Goal: Check status: Check status

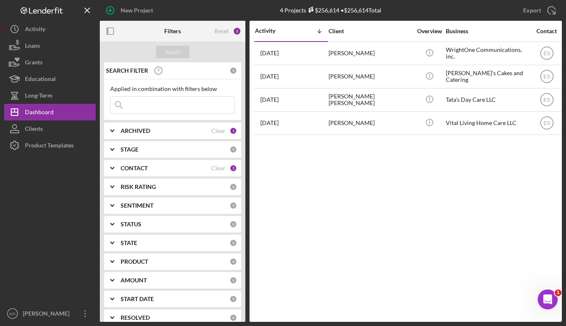
click at [511, 192] on div "Activity Icon/Table Sort Arrow Client Overview Business Contact Product Categor…" at bounding box center [405, 171] width 312 height 301
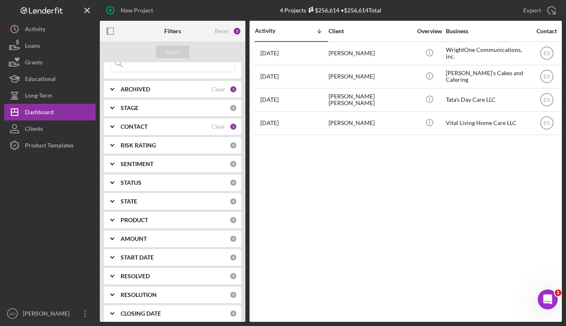
click at [112, 107] on icon "Icon/Expander" at bounding box center [112, 108] width 21 height 21
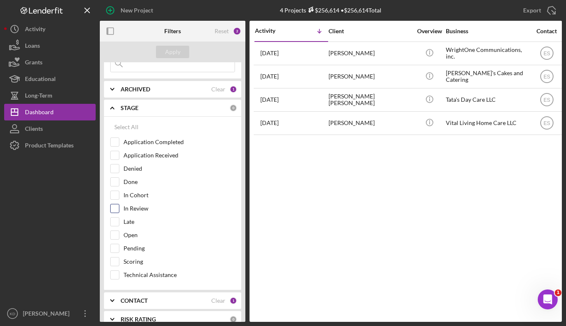
click at [110, 209] on div at bounding box center [114, 208] width 9 height 9
click at [114, 194] on input "In Cohort" at bounding box center [115, 195] width 8 height 8
checkbox input "true"
click at [113, 106] on icon "Icon/Expander" at bounding box center [112, 108] width 21 height 21
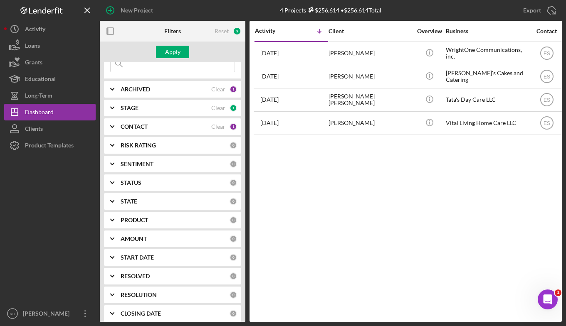
click at [121, 127] on icon "Icon/Expander" at bounding box center [112, 126] width 21 height 21
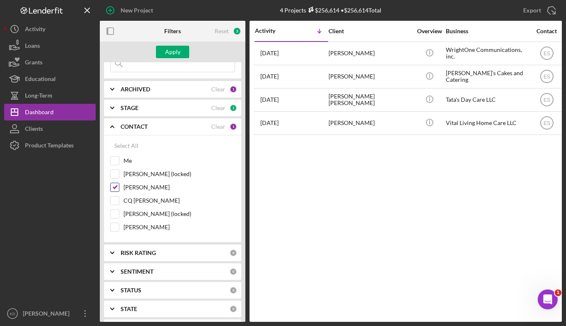
drag, startPoint x: 114, startPoint y: 186, endPoint x: 119, endPoint y: 185, distance: 5.1
click at [117, 186] on input "[PERSON_NAME]" at bounding box center [115, 187] width 8 height 8
checkbox input "false"
click at [116, 160] on input "Me" at bounding box center [115, 161] width 8 height 8
checkbox input "true"
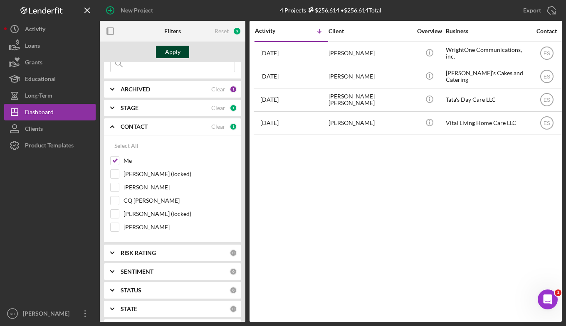
click at [172, 54] on div "Apply" at bounding box center [172, 52] width 15 height 12
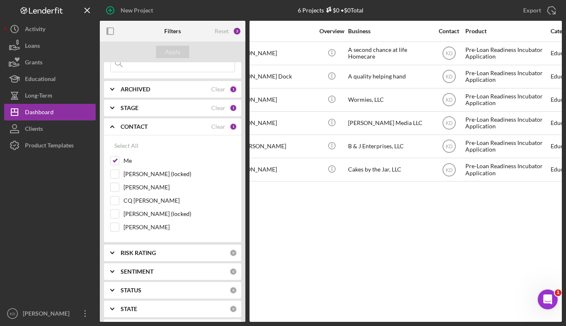
scroll to position [0, 0]
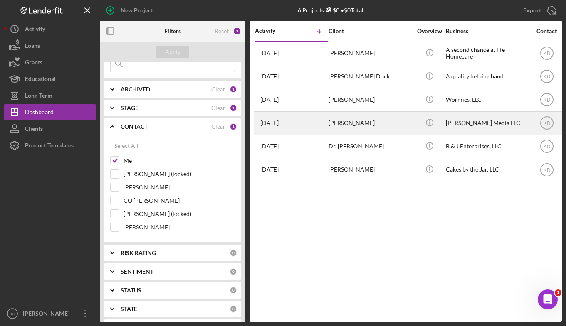
click at [388, 127] on div "[PERSON_NAME]" at bounding box center [369, 123] width 83 height 22
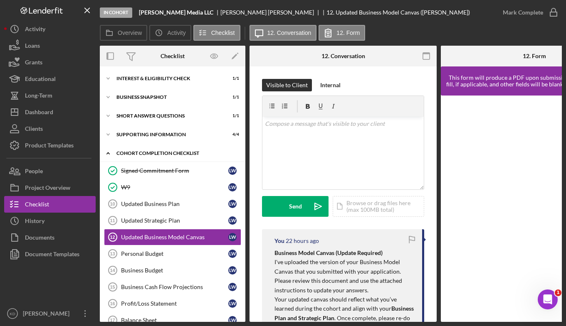
click at [132, 154] on div "Cohort Completion Checklist" at bounding box center [175, 153] width 119 height 5
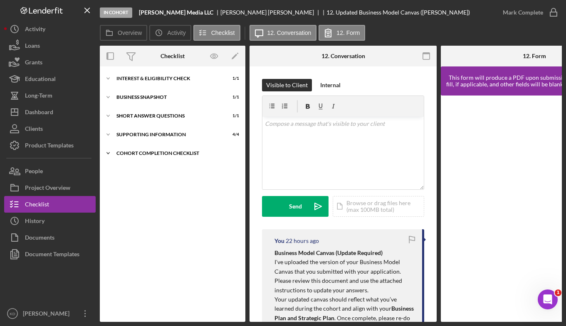
click at [129, 154] on div "Cohort Completion Checklist" at bounding box center [175, 153] width 119 height 5
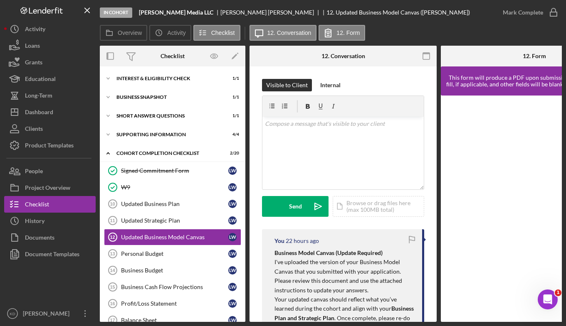
scroll to position [44, 0]
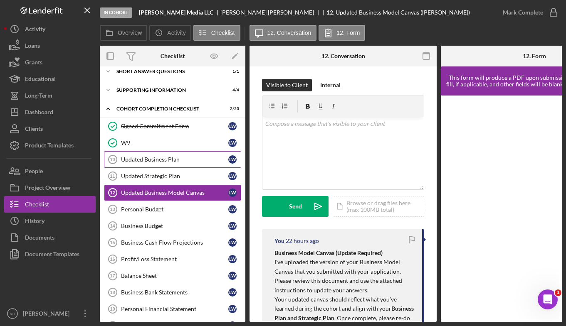
click at [135, 156] on div "Updated Business Plan" at bounding box center [174, 159] width 107 height 7
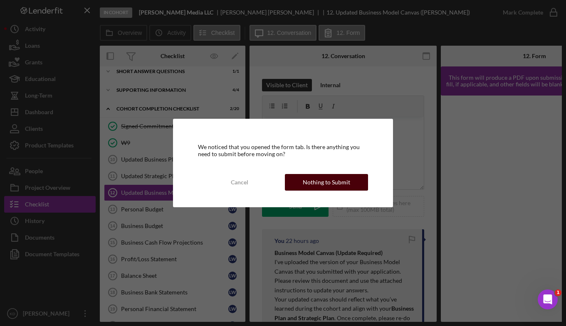
click at [307, 185] on div "Nothing to Submit" at bounding box center [326, 182] width 47 height 17
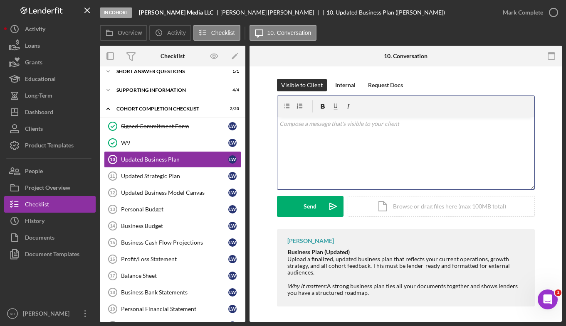
click at [337, 153] on div "v Color teal Color pink Remove color Add row above Add row below Add column bef…" at bounding box center [405, 153] width 257 height 73
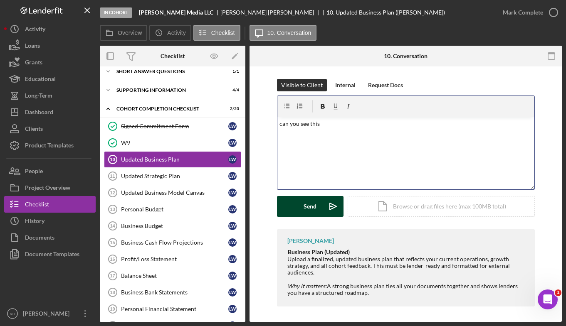
click at [307, 207] on div "Send" at bounding box center [310, 206] width 13 height 21
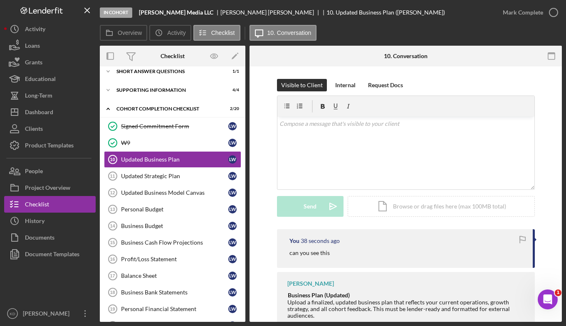
click at [548, 214] on div "Visible to Client Internal Request Docs v Color teal Color pink Remove color Ad…" at bounding box center [405, 217] width 312 height 300
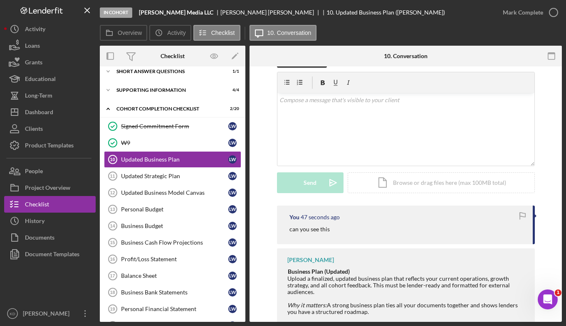
scroll to position [44, 0]
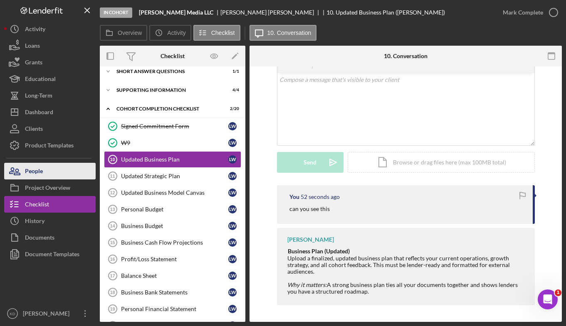
click at [58, 173] on button "People" at bounding box center [49, 171] width 91 height 17
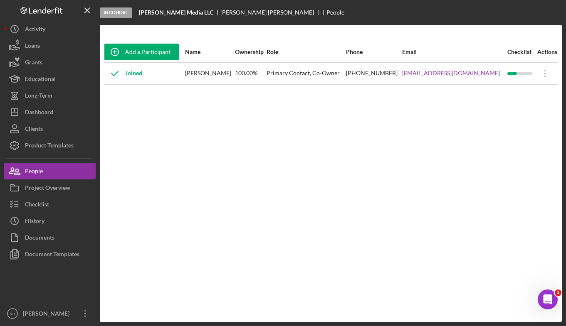
click at [529, 193] on div "Add a Participant Name Ownership Role Phone Email Checklist Actions Joined [PER…" at bounding box center [331, 174] width 462 height 264
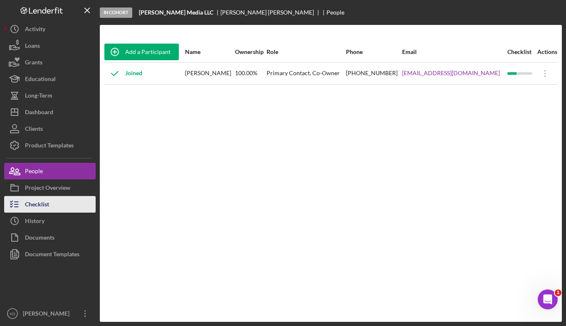
click at [40, 204] on div "Checklist" at bounding box center [37, 205] width 24 height 19
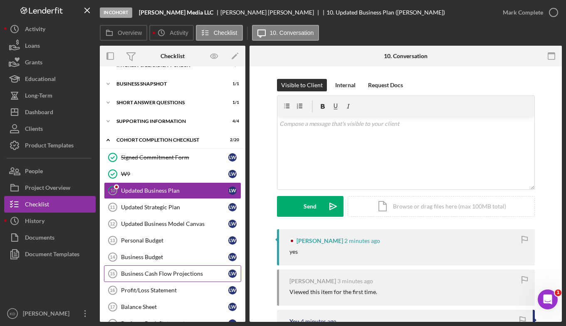
scroll to position [93, 0]
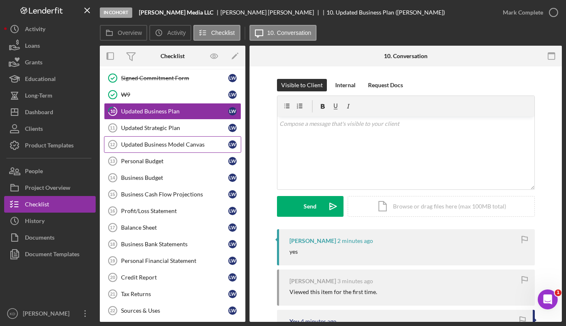
click at [184, 148] on link "Updated Business Model Canvas 12 Updated Business Model Canvas [PERSON_NAME]" at bounding box center [172, 144] width 137 height 17
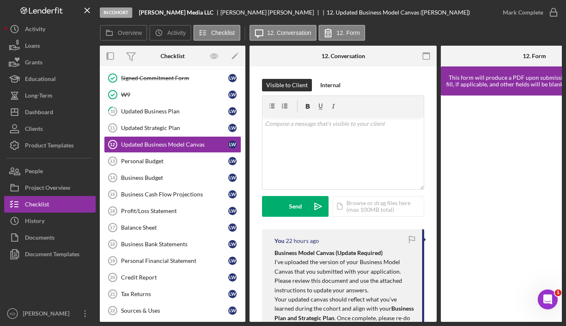
drag, startPoint x: 447, startPoint y: 27, endPoint x: 432, endPoint y: 28, distance: 15.1
click at [447, 27] on div "Overview Icon/History Activity Checklist Icon/Message 12. Conversation 12. Form" at bounding box center [331, 33] width 462 height 17
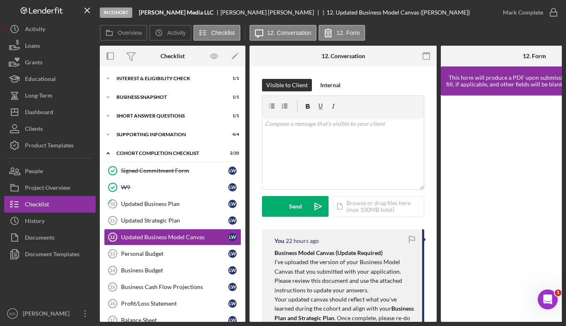
click at [449, 29] on div "Overview Icon/History Activity Checklist Icon/Message 12. Conversation 12. Form" at bounding box center [331, 33] width 462 height 17
click at [46, 112] on div "Dashboard" at bounding box center [39, 113] width 28 height 19
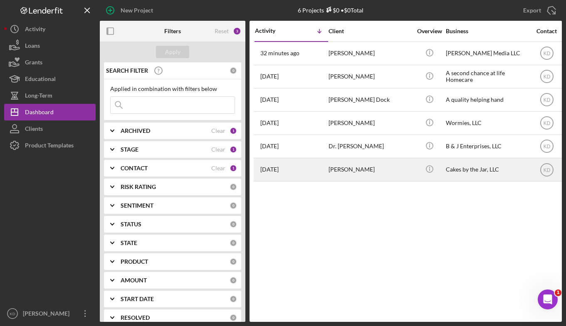
click at [389, 167] on div "[PERSON_NAME]" at bounding box center [369, 170] width 83 height 22
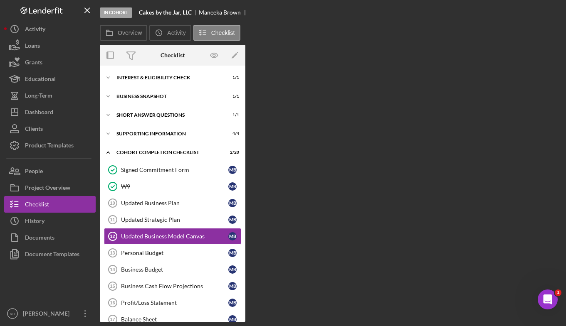
scroll to position [43, 0]
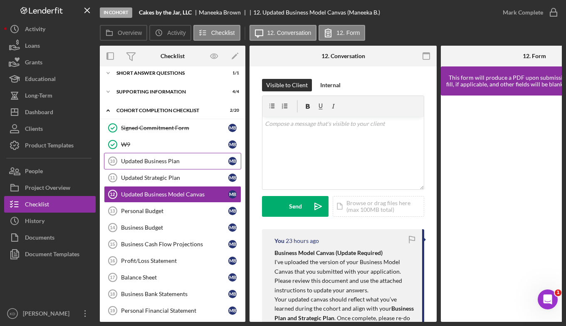
click at [159, 163] on div "Updated Business Plan" at bounding box center [174, 161] width 107 height 7
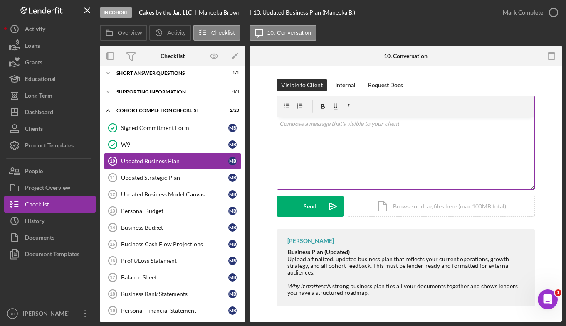
click at [341, 153] on div "v Color teal Color pink Remove color Add row above Add row below Add column bef…" at bounding box center [405, 153] width 257 height 73
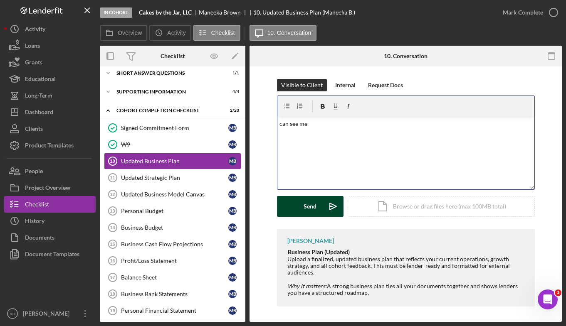
click at [296, 205] on button "Send Icon/icon-invite-send" at bounding box center [310, 206] width 67 height 21
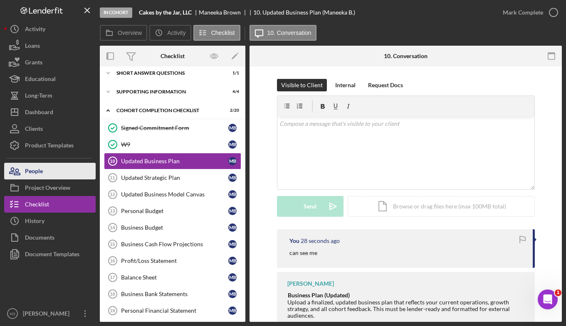
click at [48, 172] on button "People" at bounding box center [49, 171] width 91 height 17
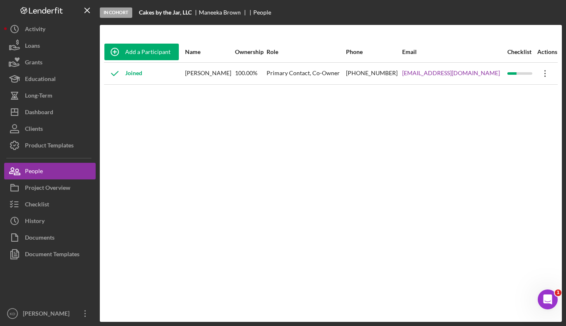
click at [550, 77] on icon "Icon/Overflow" at bounding box center [545, 73] width 21 height 21
click at [509, 92] on div "Icon/Edit Edit" at bounding box center [505, 95] width 91 height 17
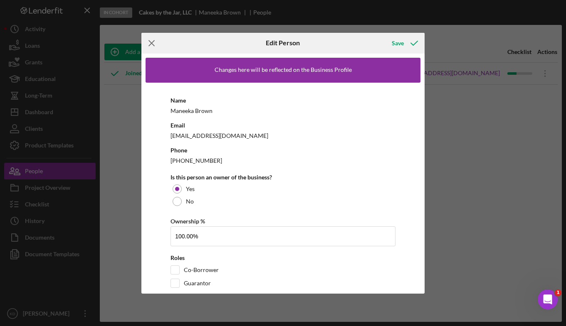
click at [150, 44] on line at bounding box center [151, 42] width 5 height 5
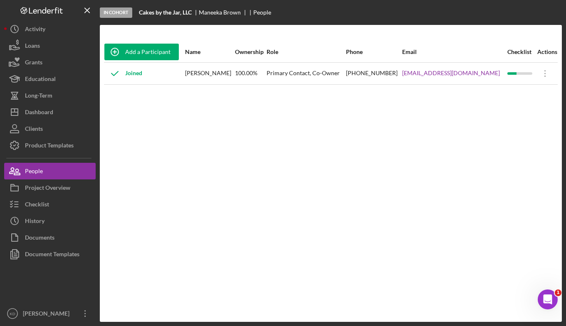
click at [365, 187] on div "Add a Participant Name Ownership Role Phone Email Checklist Actions Joined [PER…" at bounding box center [331, 174] width 462 height 264
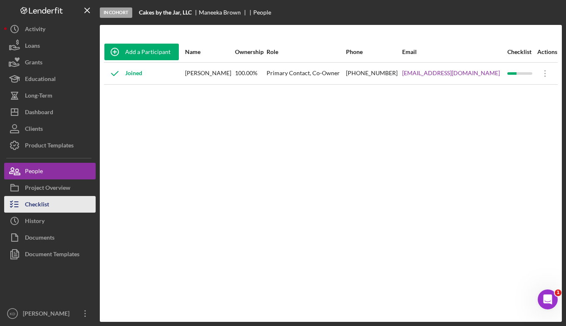
click at [42, 207] on div "Checklist" at bounding box center [37, 205] width 24 height 19
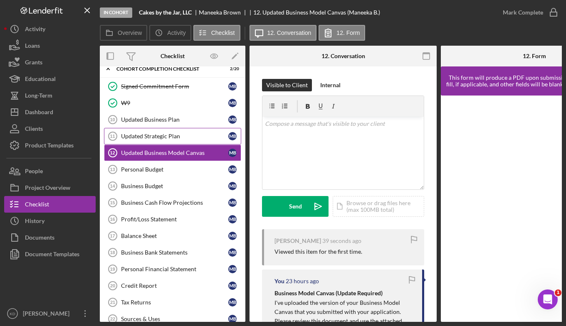
scroll to position [126, 0]
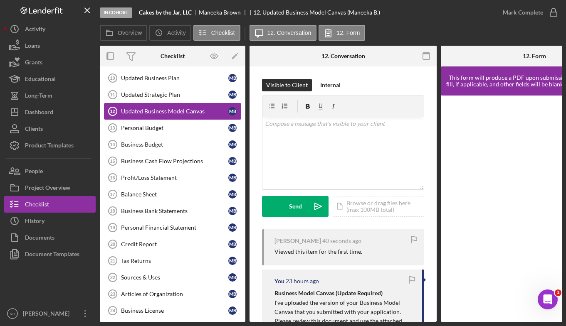
click at [175, 114] on div "Updated Business Model Canvas" at bounding box center [174, 111] width 107 height 7
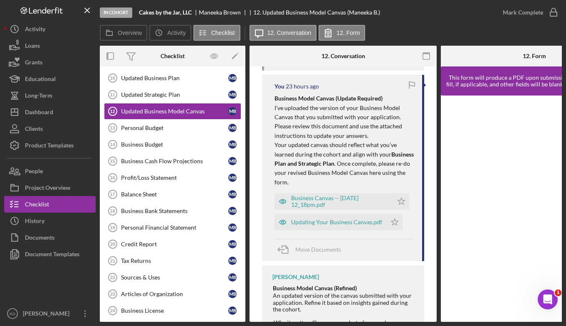
scroll to position [208, 0]
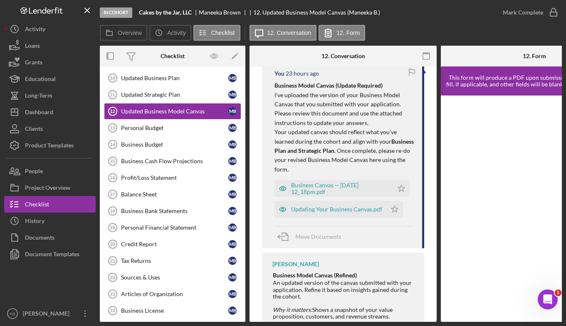
click at [407, 244] on div "Move Documents" at bounding box center [343, 237] width 139 height 22
click at [309, 270] on div "[PERSON_NAME] Business Model Canvas (Refined) An updated version of the canvas …" at bounding box center [343, 302] width 162 height 98
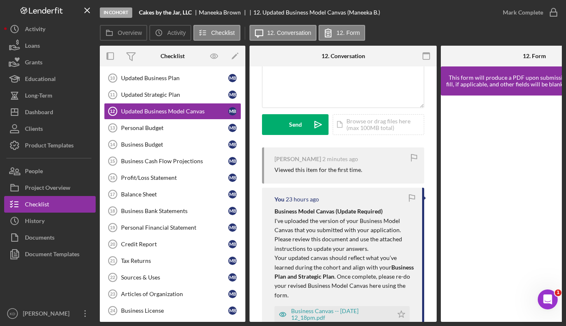
scroll to position [166, 0]
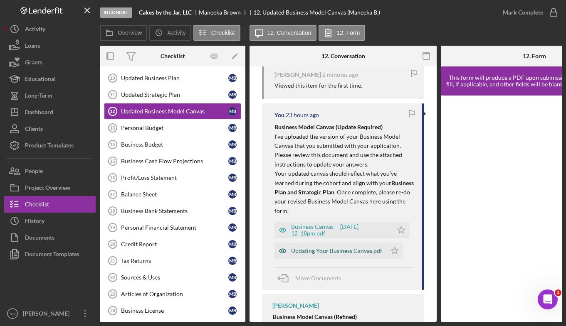
drag, startPoint x: 353, startPoint y: 271, endPoint x: 348, endPoint y: 256, distance: 16.2
click at [353, 271] on div "Move Documents" at bounding box center [343, 279] width 139 height 22
click at [347, 253] on div "Updating Your Business Canvas.pdf" at bounding box center [336, 251] width 91 height 7
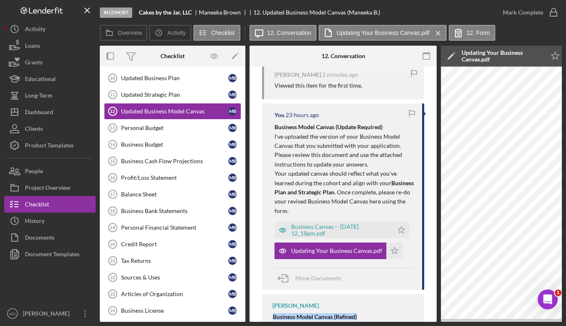
drag, startPoint x: 280, startPoint y: 321, endPoint x: 413, endPoint y: 309, distance: 133.6
click at [413, 309] on div "In Cohort Cakes by the Jar, LLC [PERSON_NAME] 12. Updated Business Model Canvas…" at bounding box center [283, 163] width 566 height 326
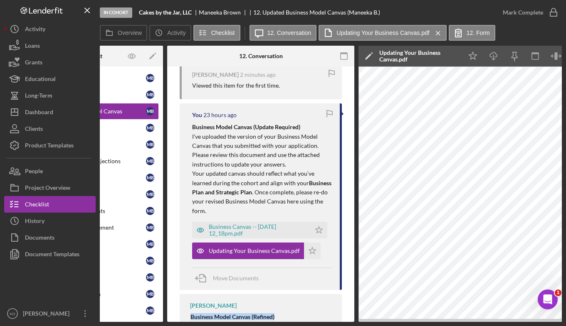
scroll to position [0, 80]
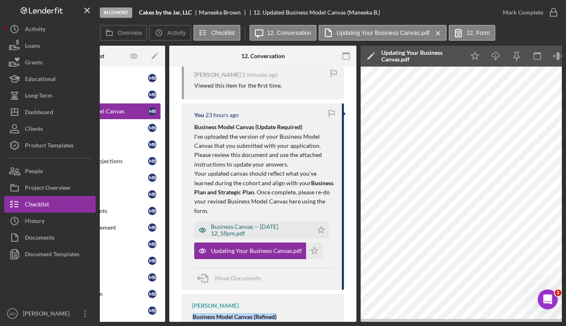
click at [247, 230] on div "Business Canvas -- [DATE] 12_18pm.pdf" at bounding box center [260, 230] width 98 height 13
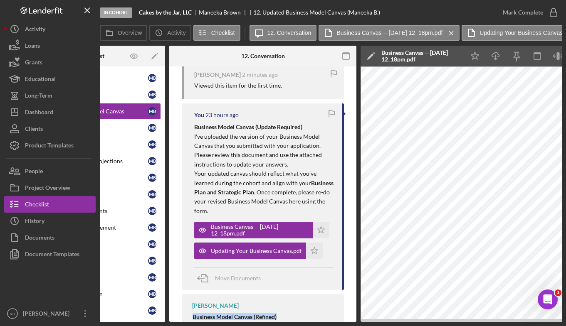
scroll to position [0, 0]
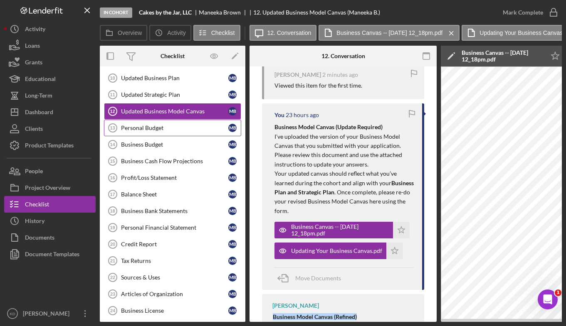
click at [155, 130] on div "Personal Budget" at bounding box center [174, 128] width 107 height 7
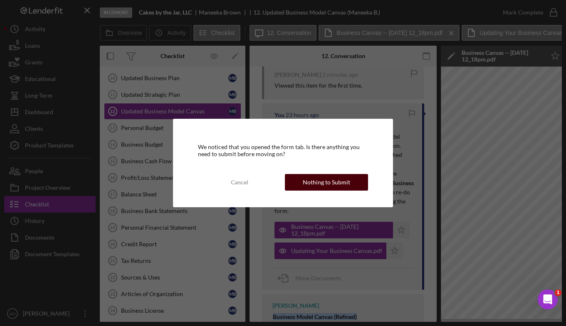
click at [321, 183] on div "Nothing to Submit" at bounding box center [326, 182] width 47 height 17
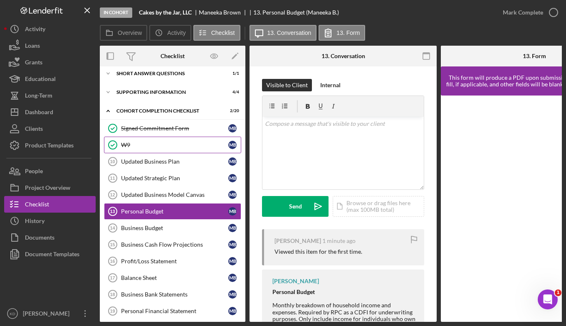
scroll to position [43, 0]
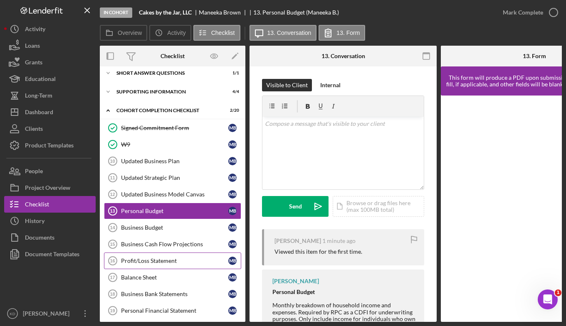
click at [157, 254] on link "Profit/Loss Statement 16 Profit/Loss Statement M B" at bounding box center [172, 261] width 137 height 17
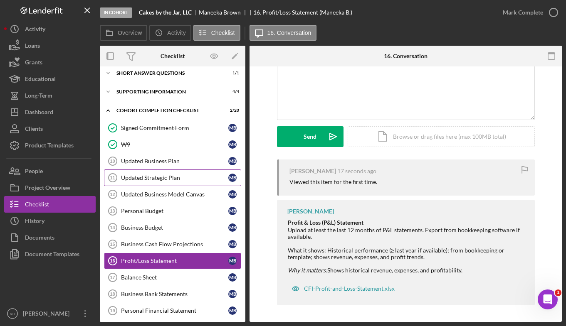
scroll to position [126, 0]
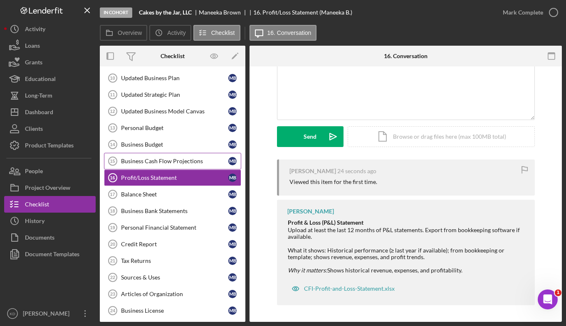
click at [180, 166] on link "Business Cash Flow Projections 15 Business Cash Flow Projections M B" at bounding box center [172, 161] width 137 height 17
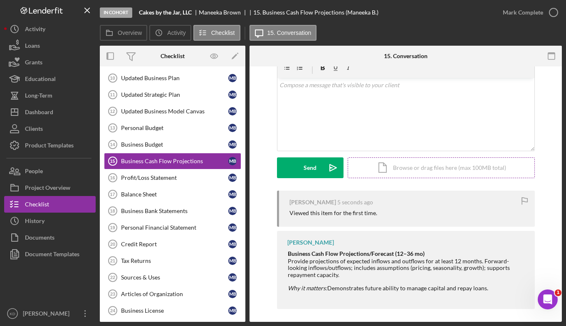
scroll to position [42, 0]
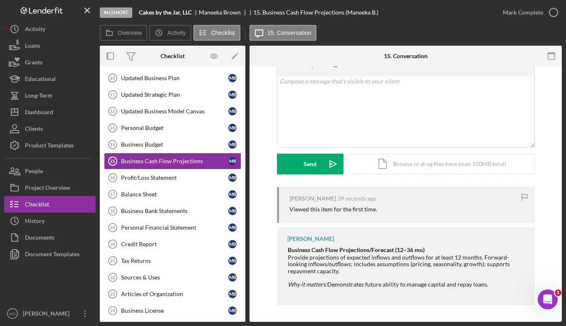
click at [491, 258] on div "Provide projections of expected inflows and outflows for at least 12 months. Fo…" at bounding box center [407, 264] width 238 height 20
click at [156, 198] on div "Balance Sheet" at bounding box center [174, 194] width 107 height 7
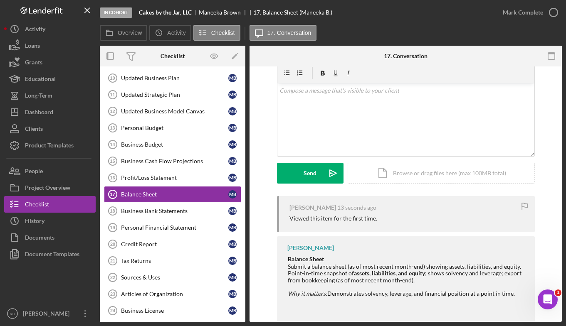
scroll to position [70, 0]
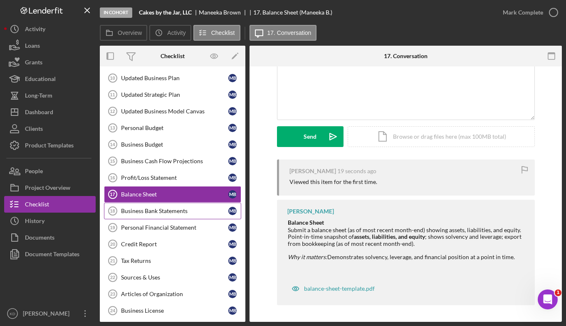
click at [179, 213] on div "Business Bank Statements" at bounding box center [174, 211] width 107 height 7
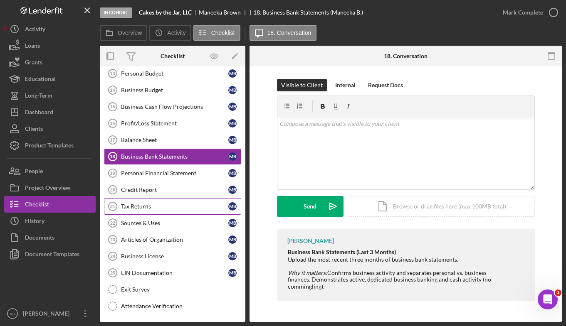
scroll to position [181, 0]
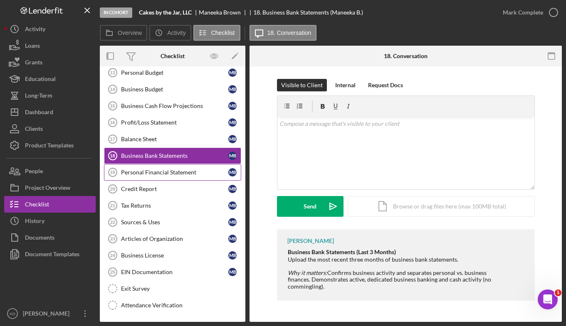
click at [173, 175] on div "Personal Financial Statement" at bounding box center [174, 172] width 107 height 7
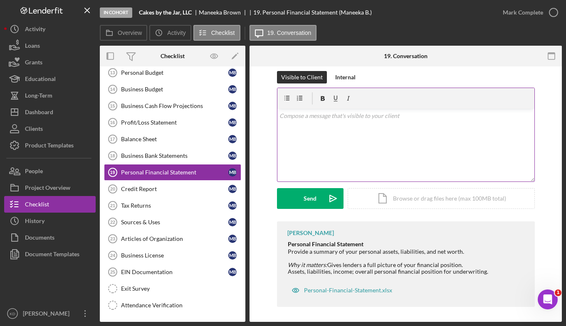
scroll to position [10, 0]
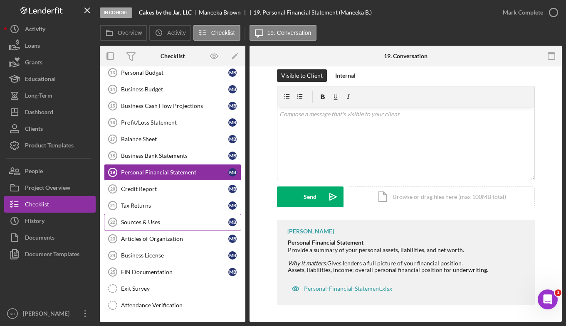
click at [172, 224] on div "Sources & Uses" at bounding box center [174, 222] width 107 height 7
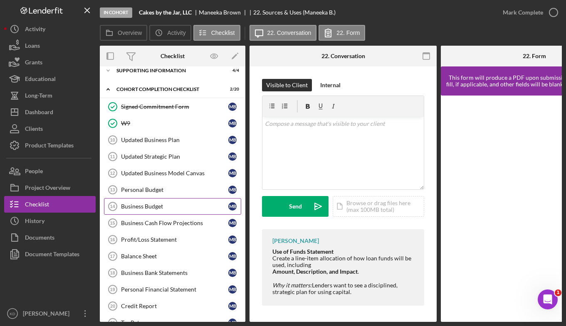
scroll to position [17, 0]
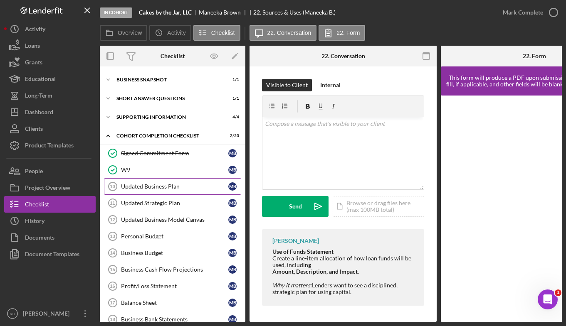
click at [142, 189] on div "Updated Business Plan" at bounding box center [174, 186] width 107 height 7
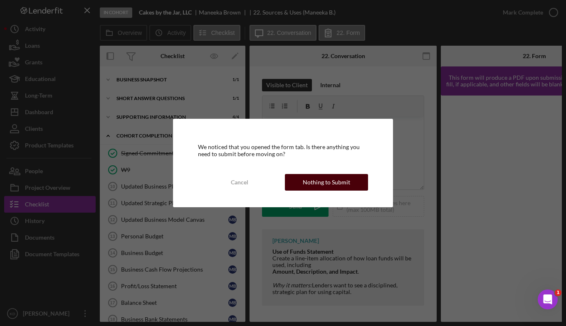
click at [338, 183] on div "Nothing to Submit" at bounding box center [326, 182] width 47 height 17
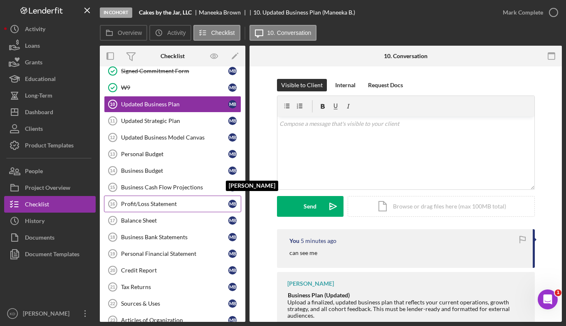
scroll to position [101, 0]
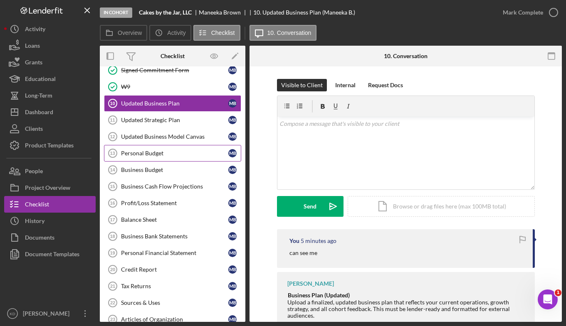
click at [175, 155] on div "Personal Budget" at bounding box center [174, 153] width 107 height 7
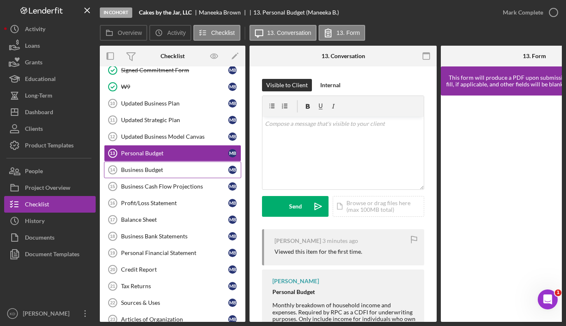
click at [172, 169] on div "Business Budget" at bounding box center [174, 170] width 107 height 7
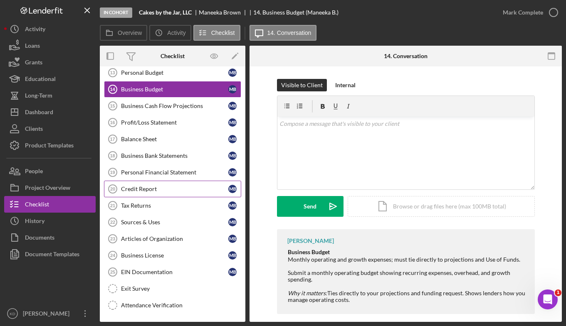
click at [168, 188] on div "Credit Report" at bounding box center [174, 189] width 107 height 7
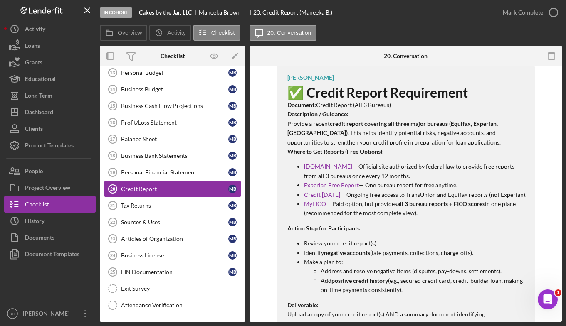
scroll to position [217, 0]
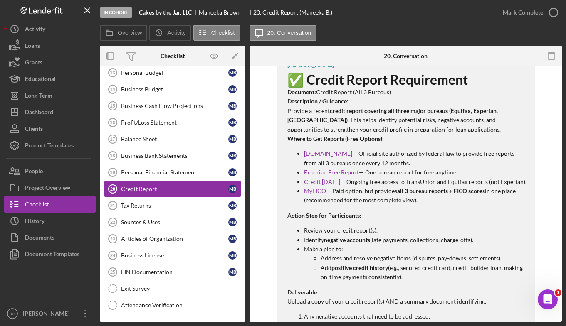
click at [433, 237] on p "Identify negative accounts (late payments, collections, charge-offs)." at bounding box center [415, 240] width 222 height 9
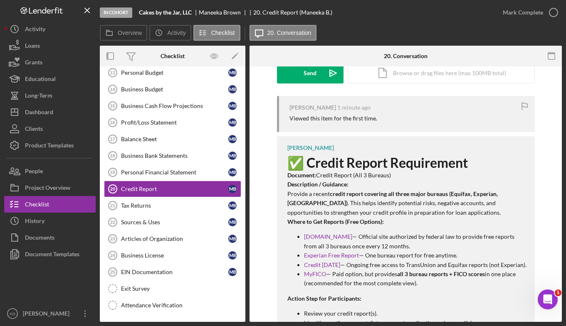
scroll to position [258, 0]
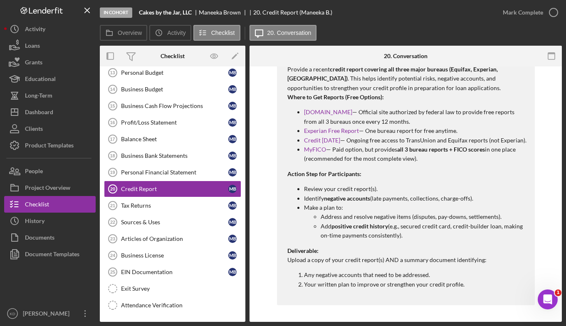
click at [519, 185] on p "Review your credit report(s)." at bounding box center [415, 189] width 222 height 9
click at [143, 257] on div "Business License" at bounding box center [174, 255] width 107 height 7
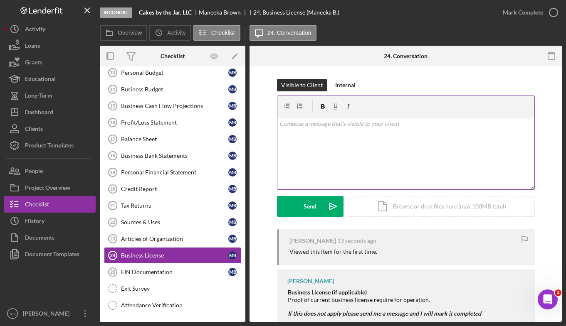
scroll to position [22, 0]
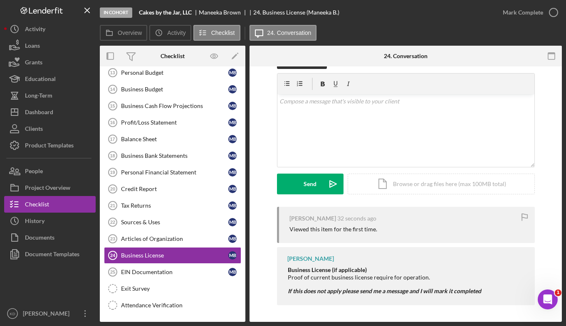
click at [335, 309] on div "[PERSON_NAME] 32 seconds ago Viewed this item for the first time. [PERSON_NAME]…" at bounding box center [406, 258] width 258 height 103
click at [335, 304] on div "[PERSON_NAME] Business License (if applicable) Proof of current business licens…" at bounding box center [406, 276] width 258 height 58
click at [339, 296] on div "[PERSON_NAME] Business License (if applicable) Proof of current business licens…" at bounding box center [406, 276] width 258 height 58
click at [467, 309] on div "[PERSON_NAME] 35 seconds ago Viewed this item for the first time. [PERSON_NAME]…" at bounding box center [406, 258] width 258 height 103
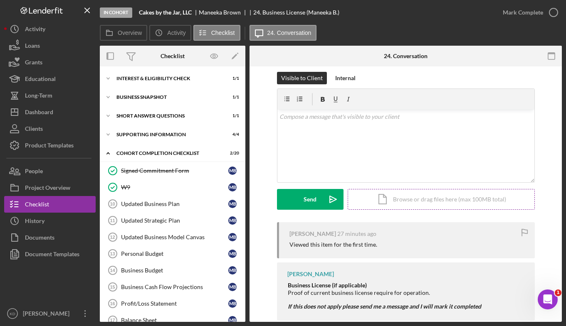
scroll to position [0, 0]
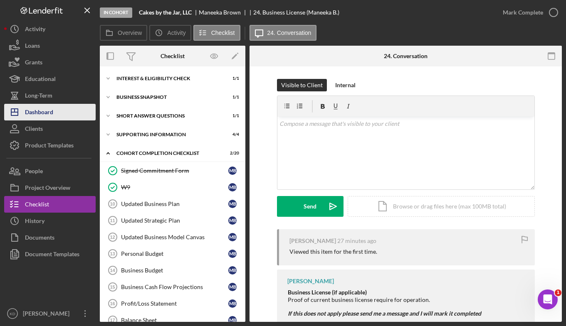
click at [39, 113] on div "Dashboard" at bounding box center [39, 113] width 28 height 19
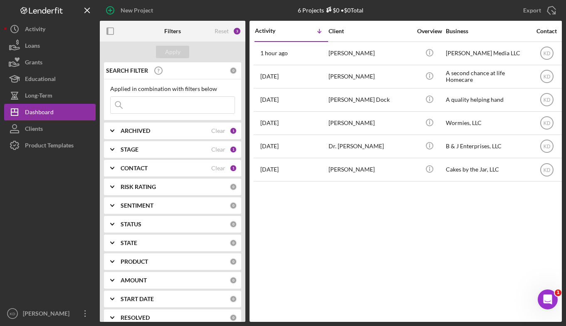
click at [422, 235] on div "Activity Icon/Table Sort Arrow Client Overview Business Contact Product Categor…" at bounding box center [405, 171] width 312 height 301
click at [398, 254] on div "Activity Icon/Table Sort Arrow Client Overview Business Contact Product Categor…" at bounding box center [405, 171] width 312 height 301
click at [361, 272] on div "Activity Icon/Table Sort Arrow Client Overview Business Contact Product Categor…" at bounding box center [405, 171] width 312 height 301
